Goal: Information Seeking & Learning: Learn about a topic

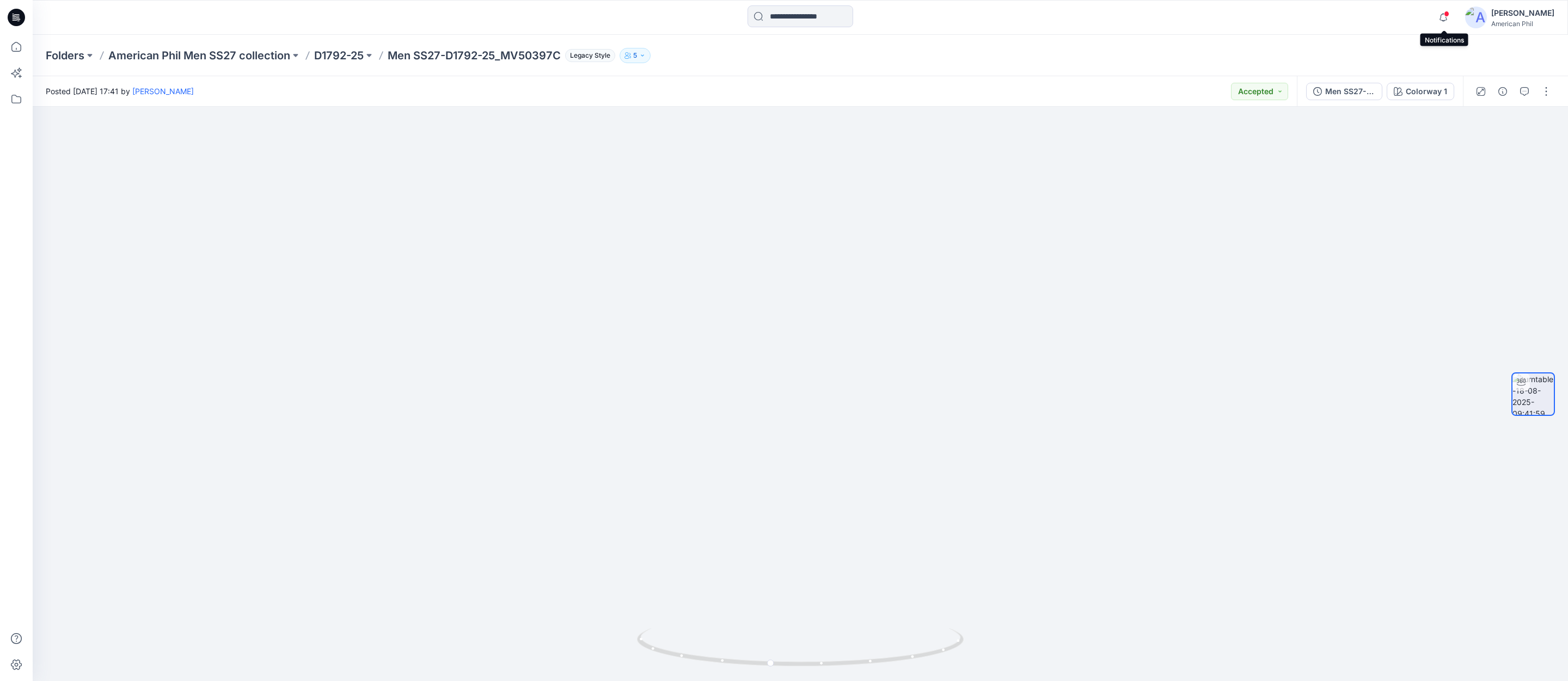
click at [1447, 13] on span at bounding box center [1447, 14] width 6 height 6
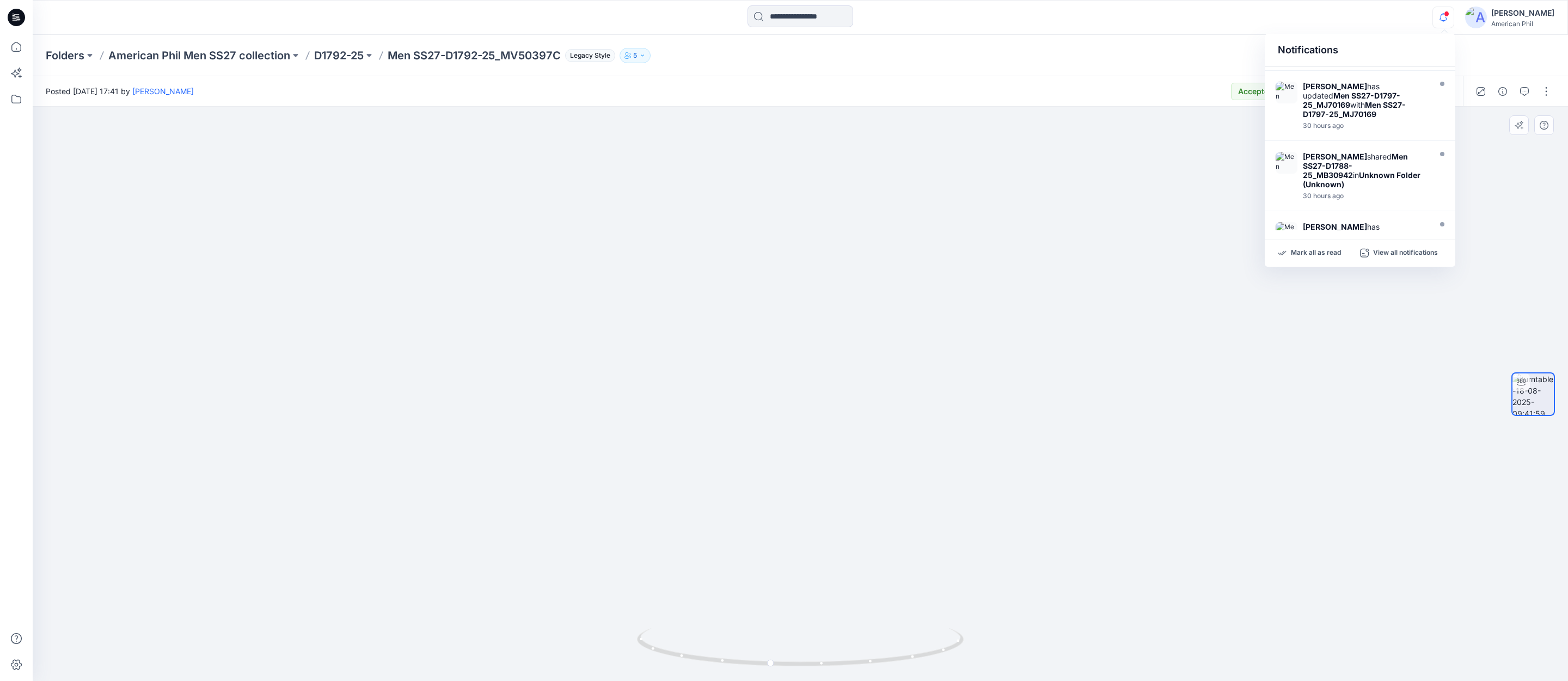
scroll to position [489, 0]
click at [194, 56] on p "American Phil Men SS27 collection" at bounding box center [199, 55] width 182 height 15
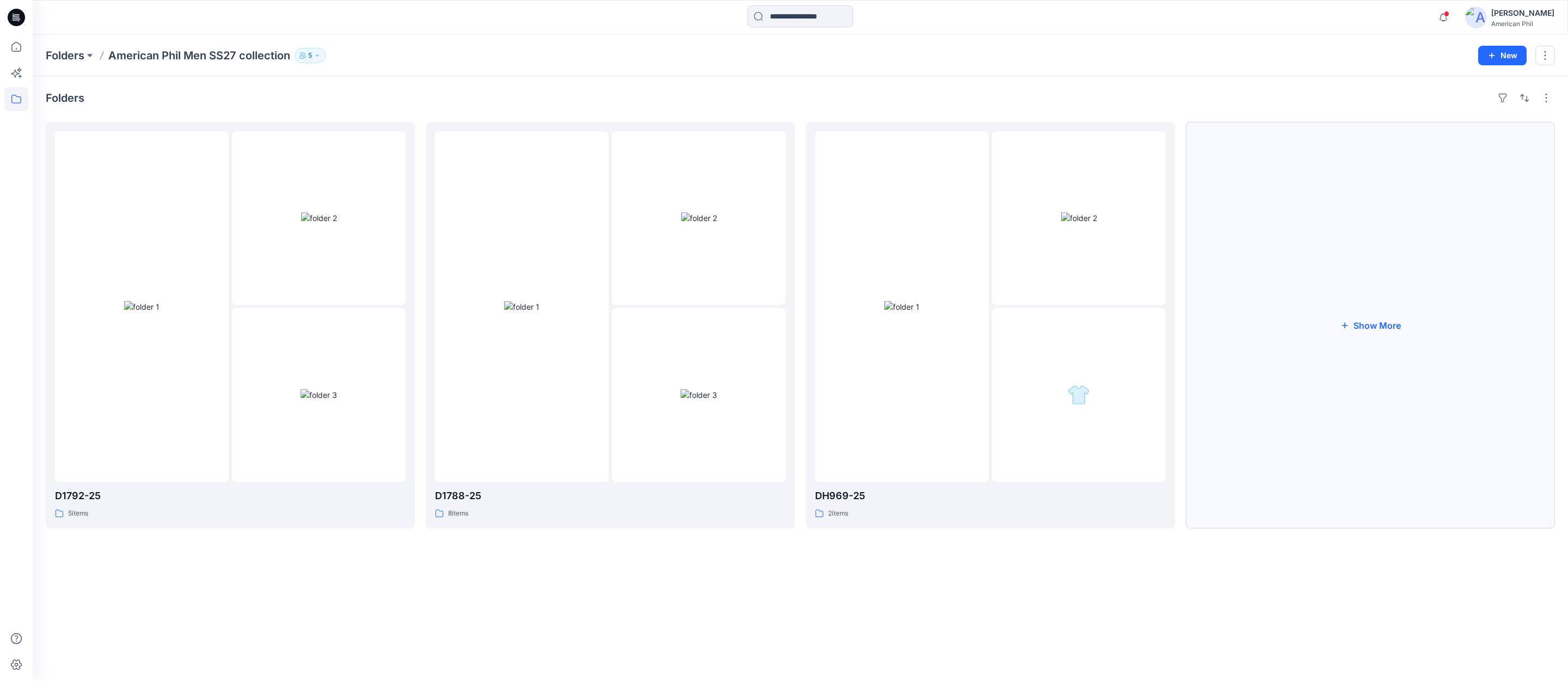
click at [1373, 329] on button "Show More" at bounding box center [1370, 325] width 369 height 407
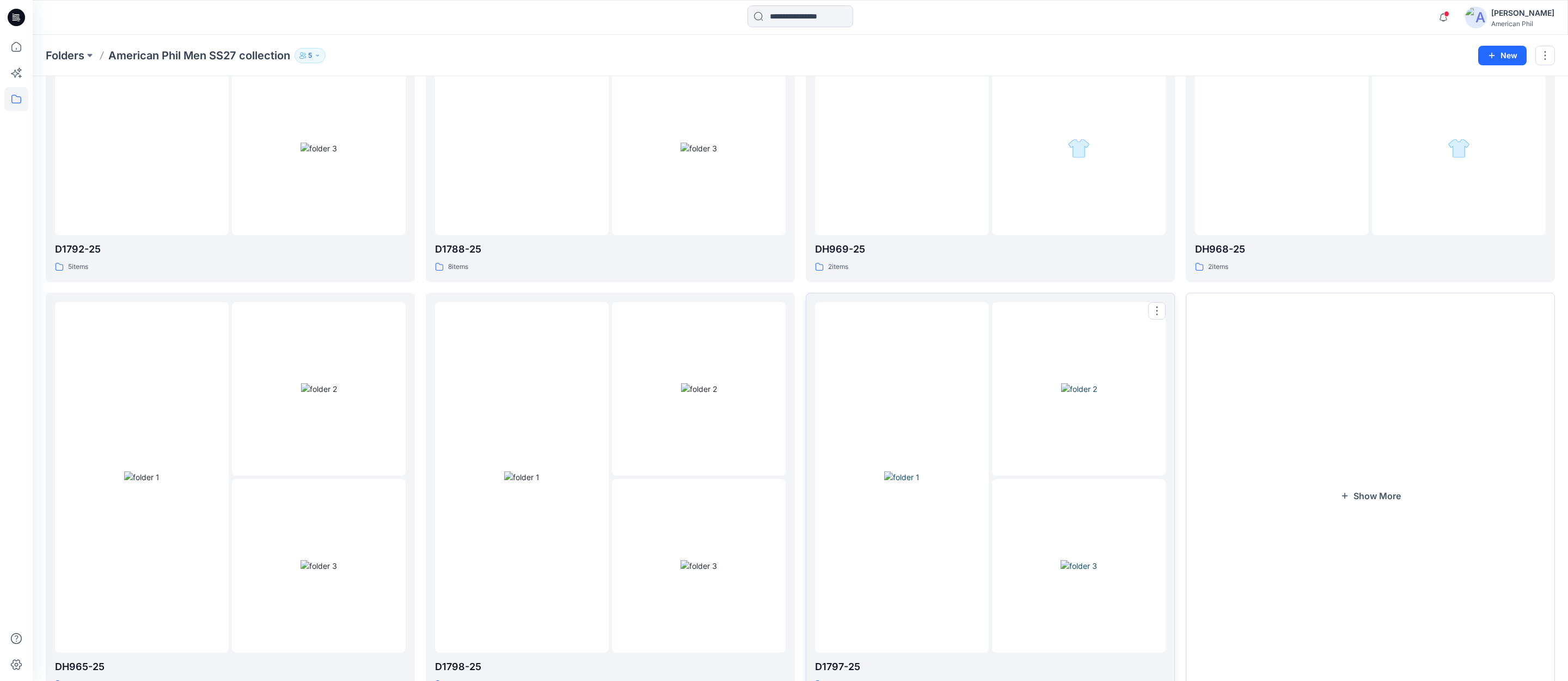
scroll to position [296, 0]
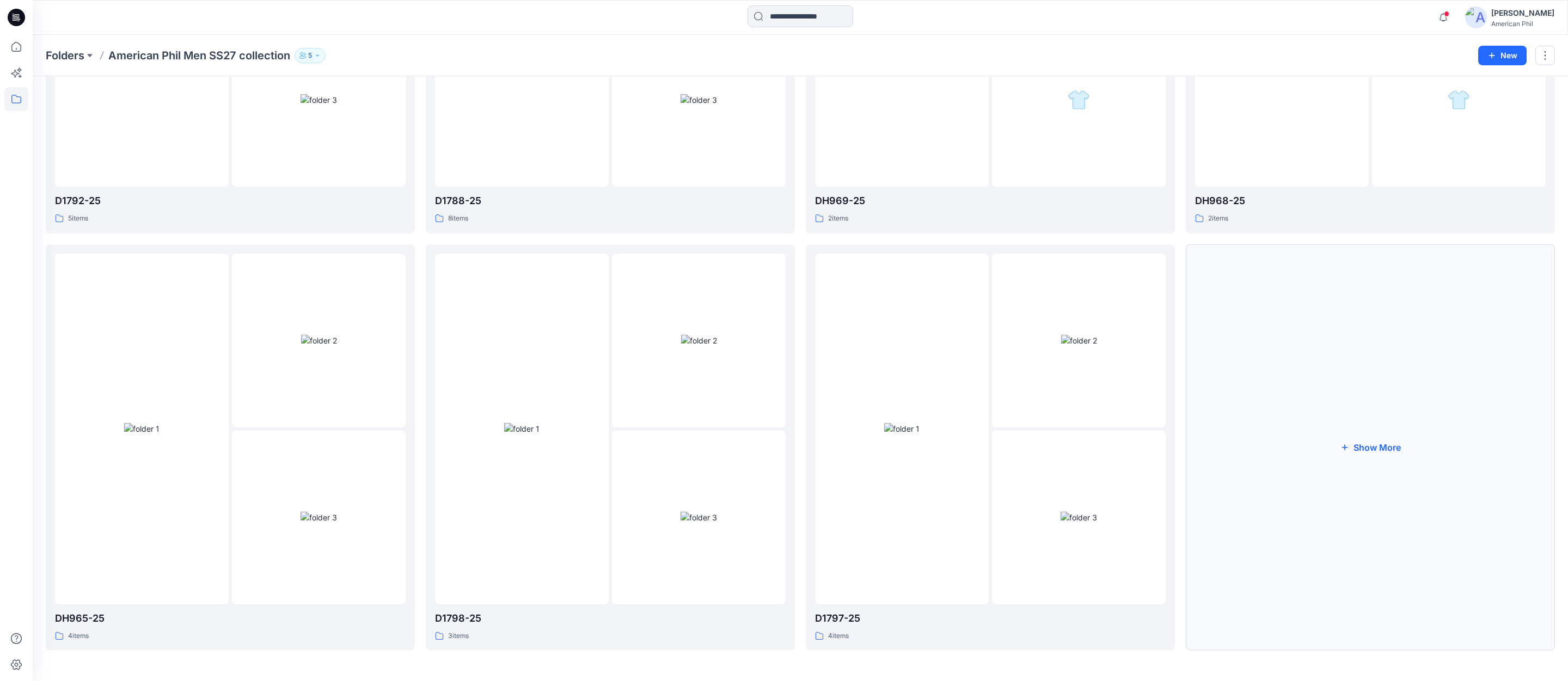
click at [1374, 447] on button "Show More" at bounding box center [1370, 447] width 369 height 407
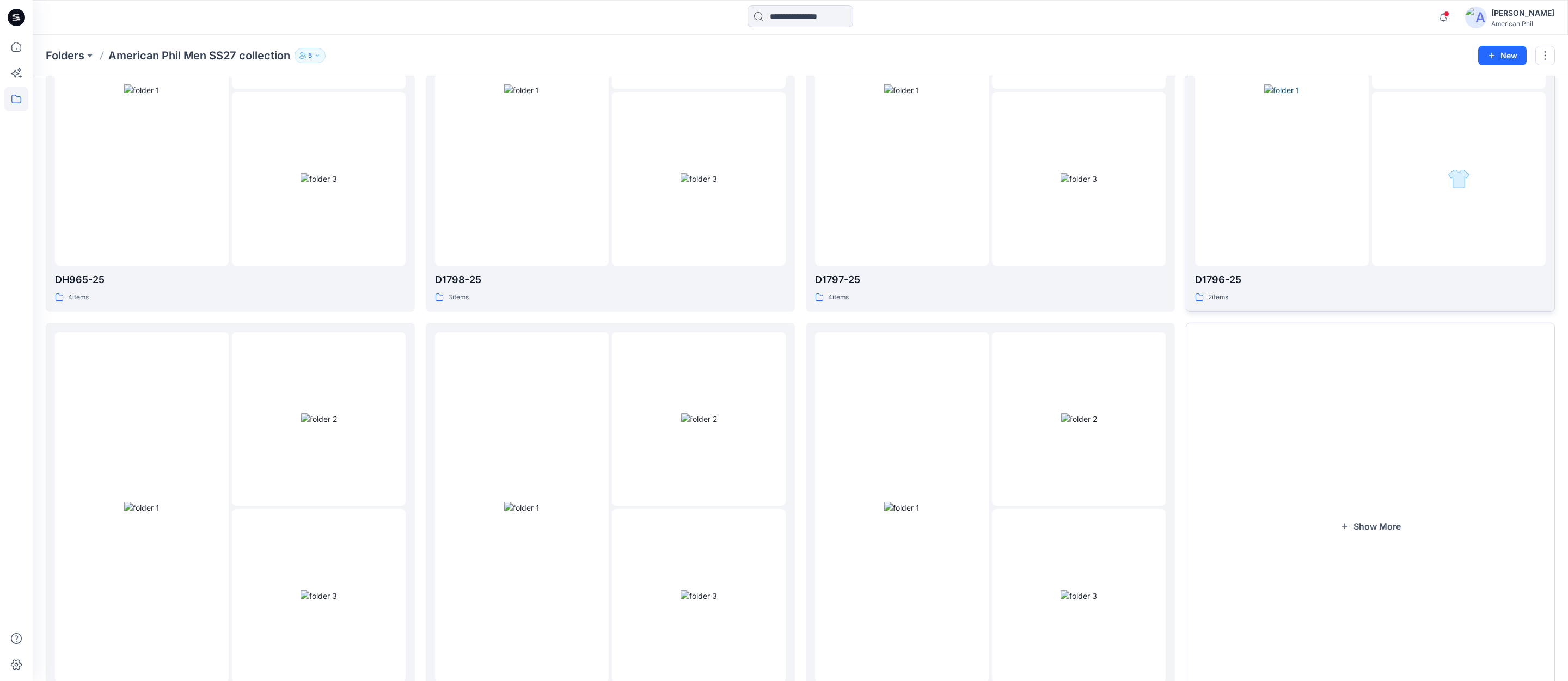
scroll to position [712, 0]
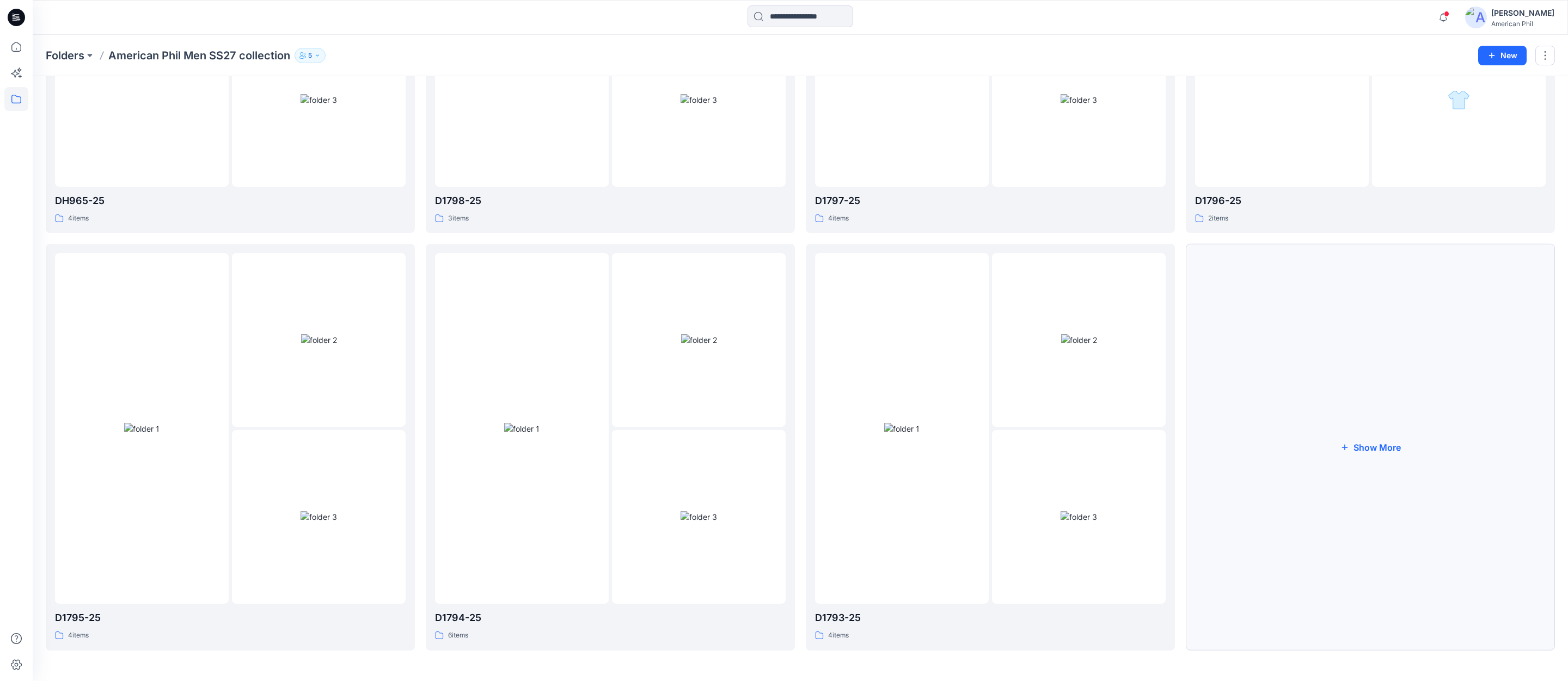
click at [1374, 445] on button "Show More" at bounding box center [1370, 447] width 369 height 407
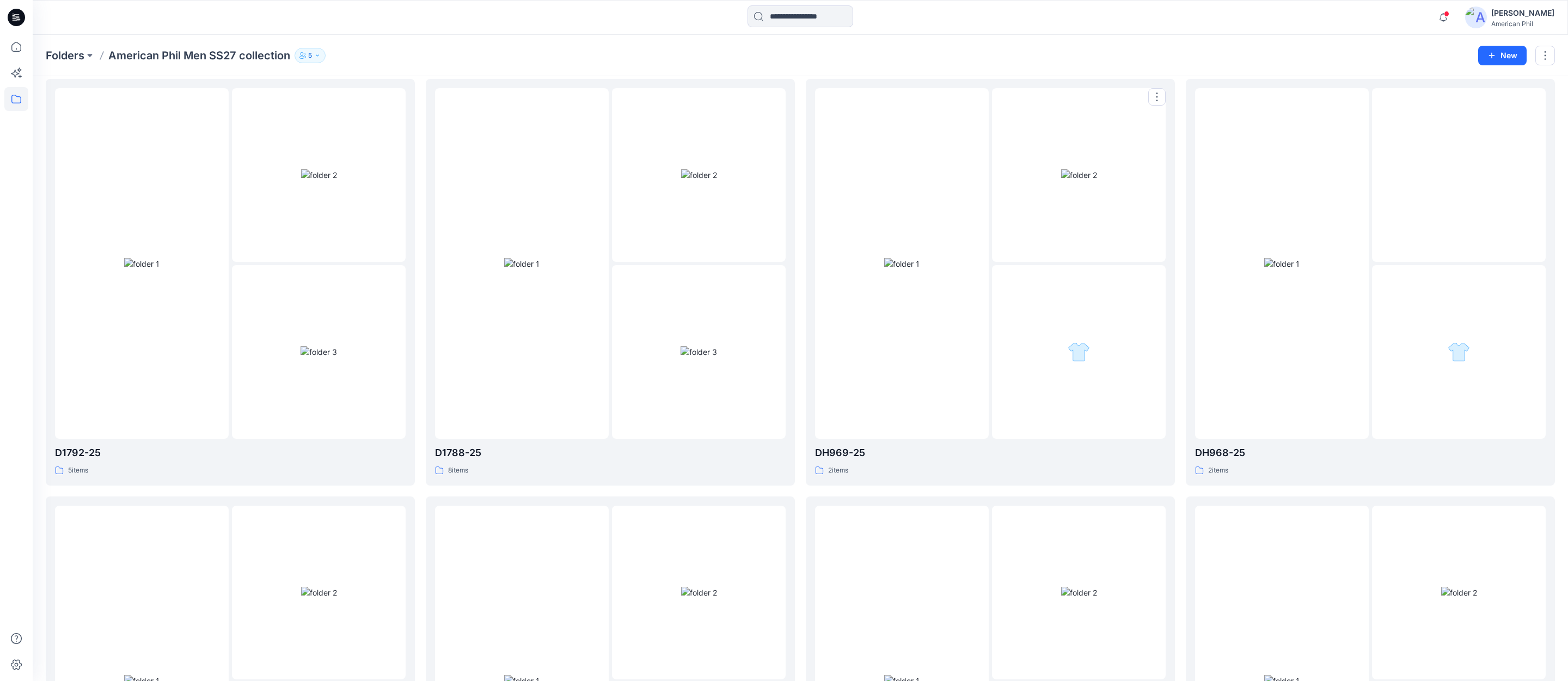
scroll to position [0, 0]
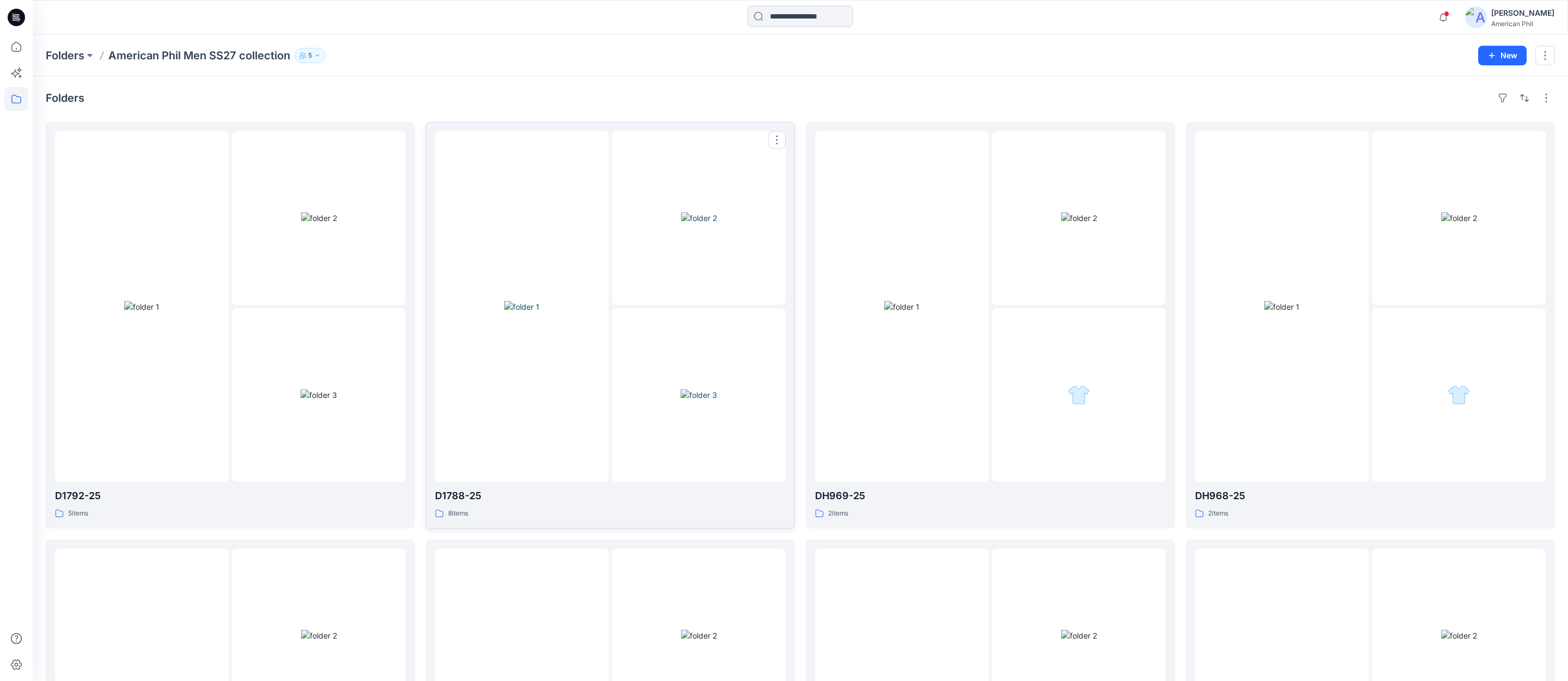
click at [696, 389] on img at bounding box center [698, 395] width 36 height 11
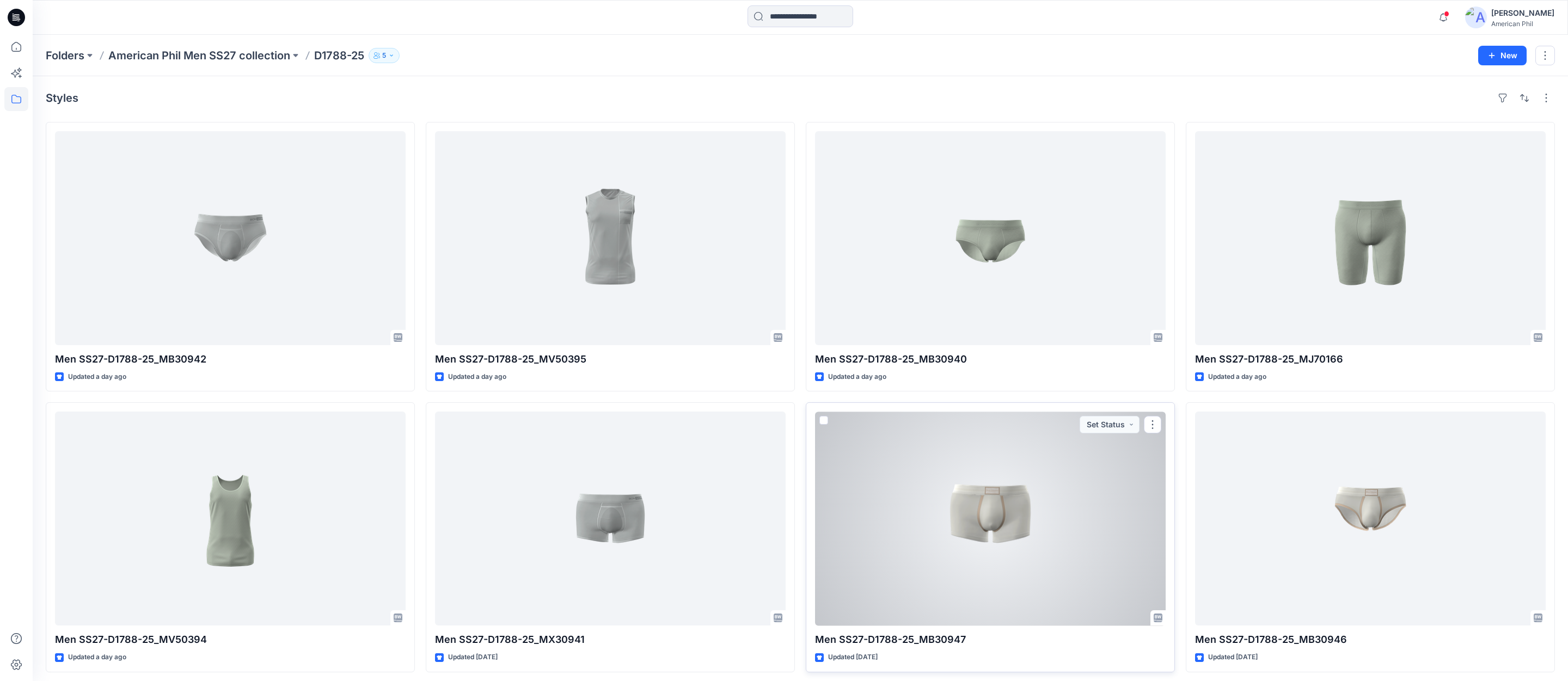
click at [996, 515] on div at bounding box center [990, 518] width 351 height 214
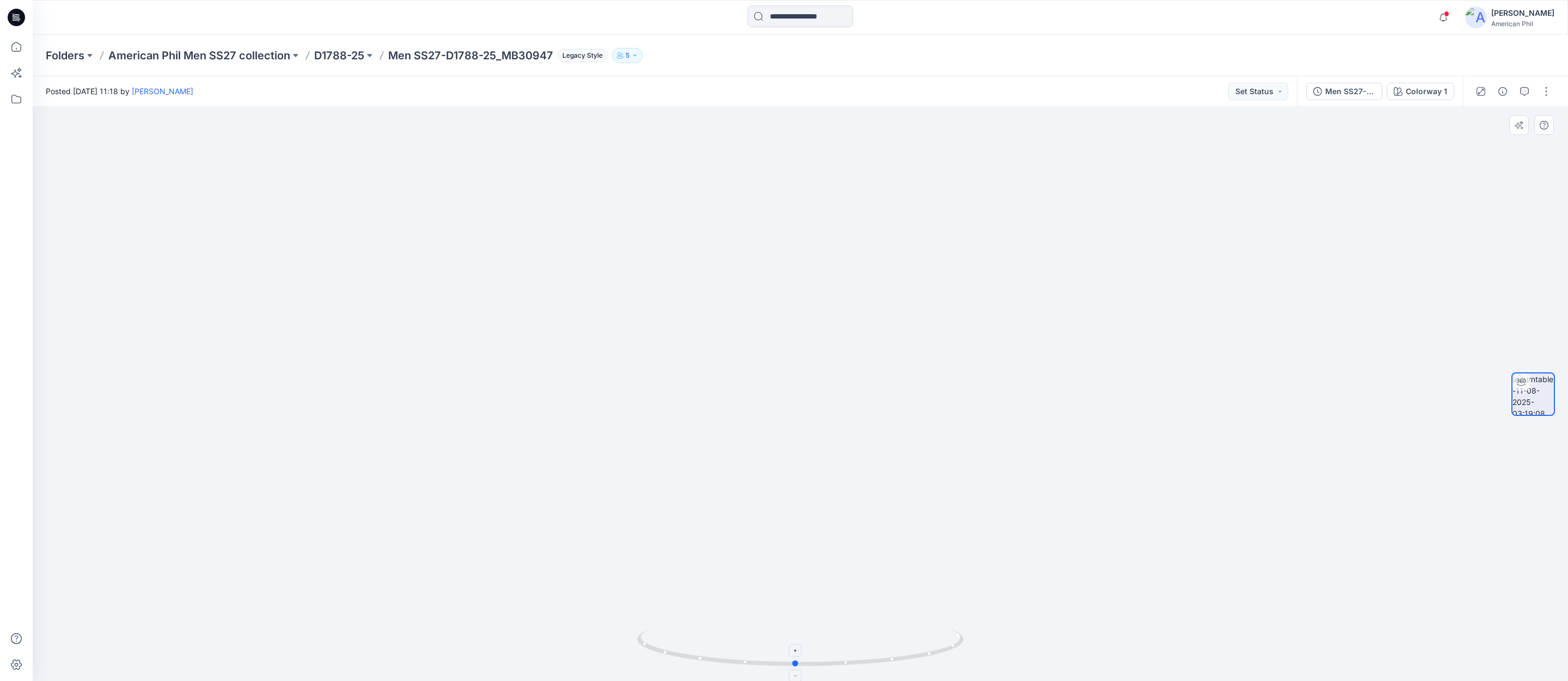
drag, startPoint x: 872, startPoint y: 662, endPoint x: 867, endPoint y: 642, distance: 20.6
click at [870, 642] on icon at bounding box center [802, 648] width 329 height 41
click at [321, 52] on p "D1788-25" at bounding box center [339, 55] width 50 height 15
